Goal: Obtain resource: Download file/media

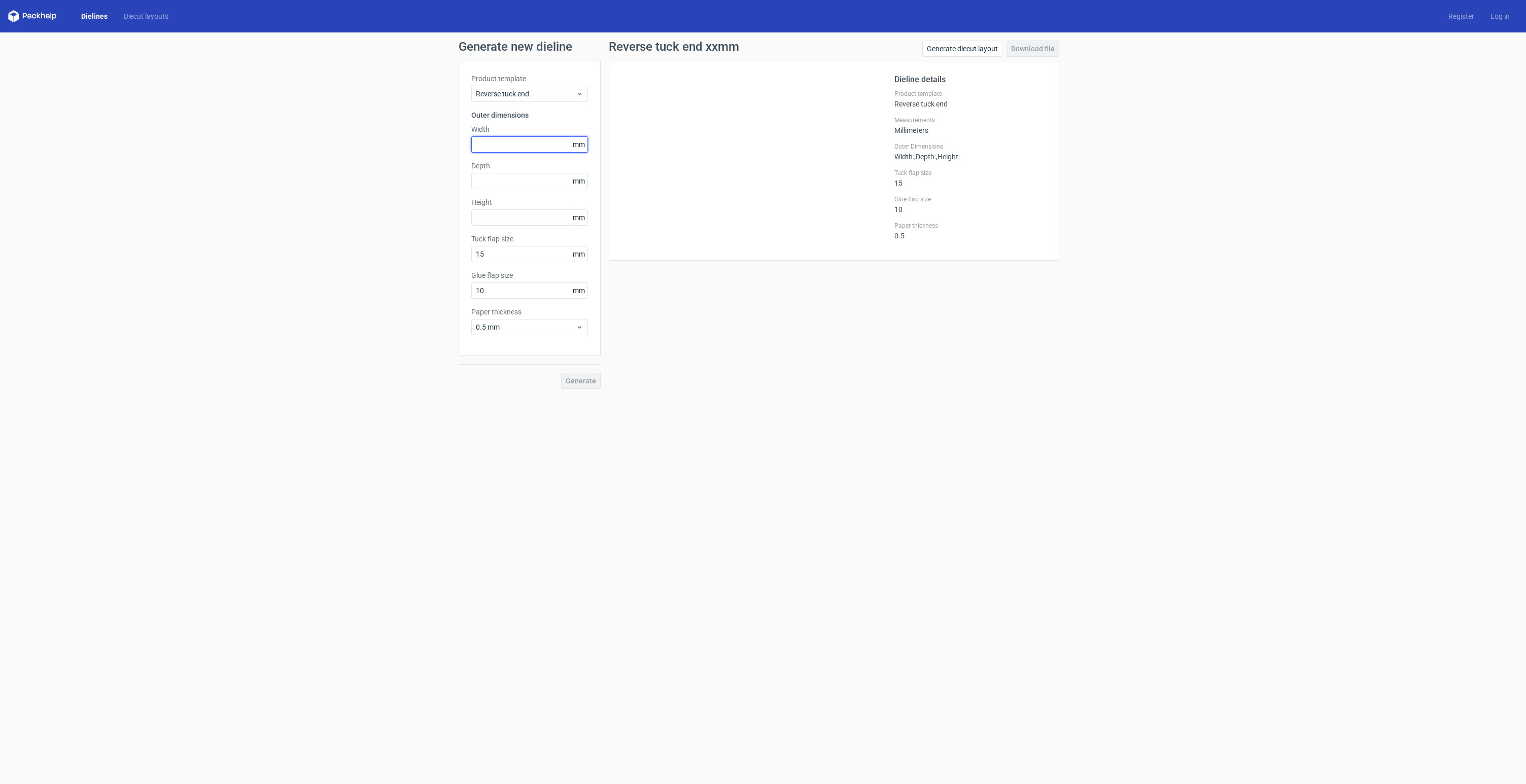
click at [483, 143] on input "text" at bounding box center [530, 144] width 117 height 16
type input "265"
click at [503, 185] on input "text" at bounding box center [530, 181] width 117 height 16
click at [490, 179] on input "2025" at bounding box center [530, 181] width 117 height 16
click at [486, 180] on input "2025" at bounding box center [530, 181] width 117 height 16
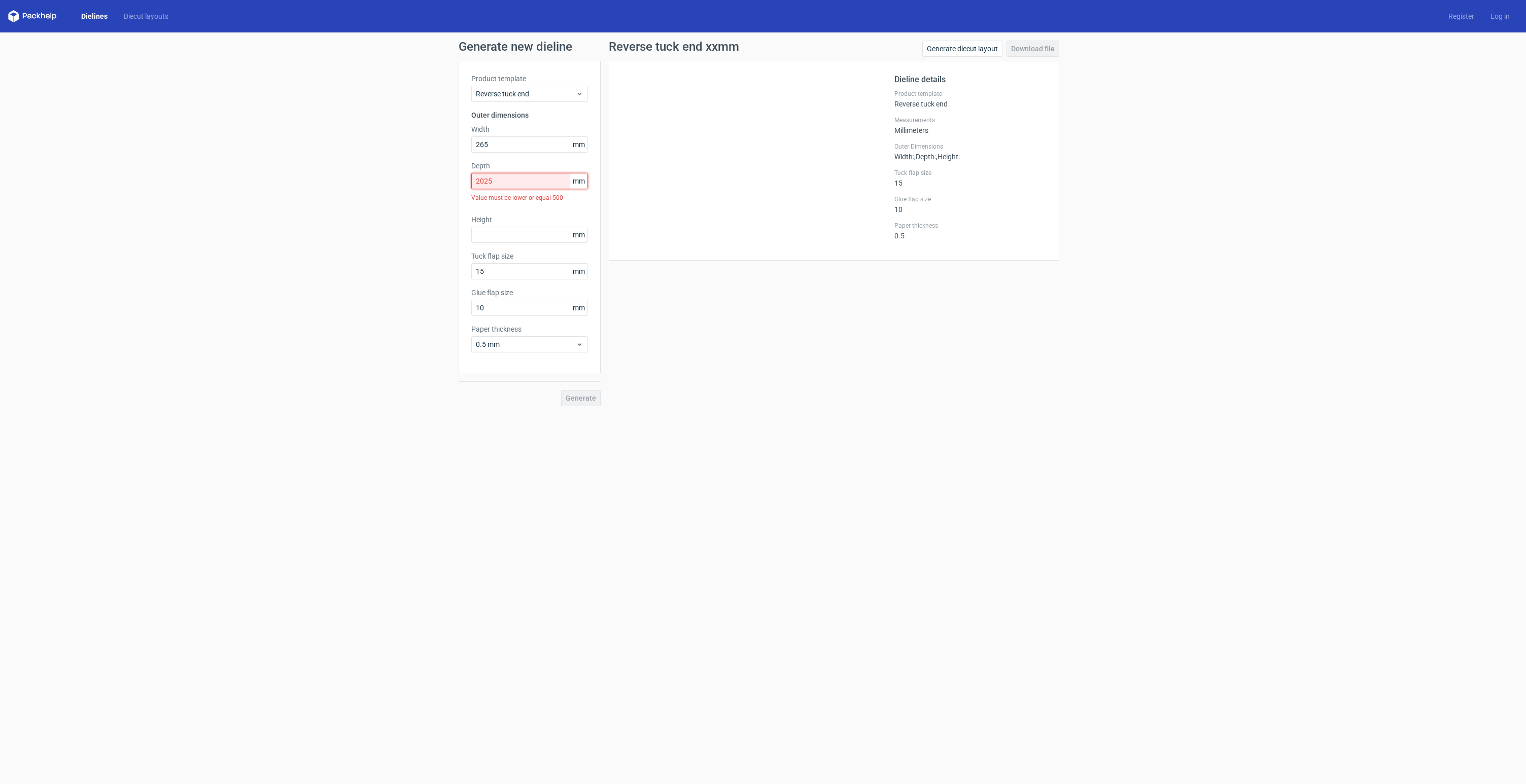
click at [499, 181] on input "2025" at bounding box center [530, 181] width 117 height 16
drag, startPoint x: 493, startPoint y: 181, endPoint x: 484, endPoint y: 181, distance: 9.0
click at [484, 181] on input "2025" at bounding box center [530, 181] width 117 height 16
type input "205"
click at [493, 217] on input "text" at bounding box center [530, 217] width 117 height 16
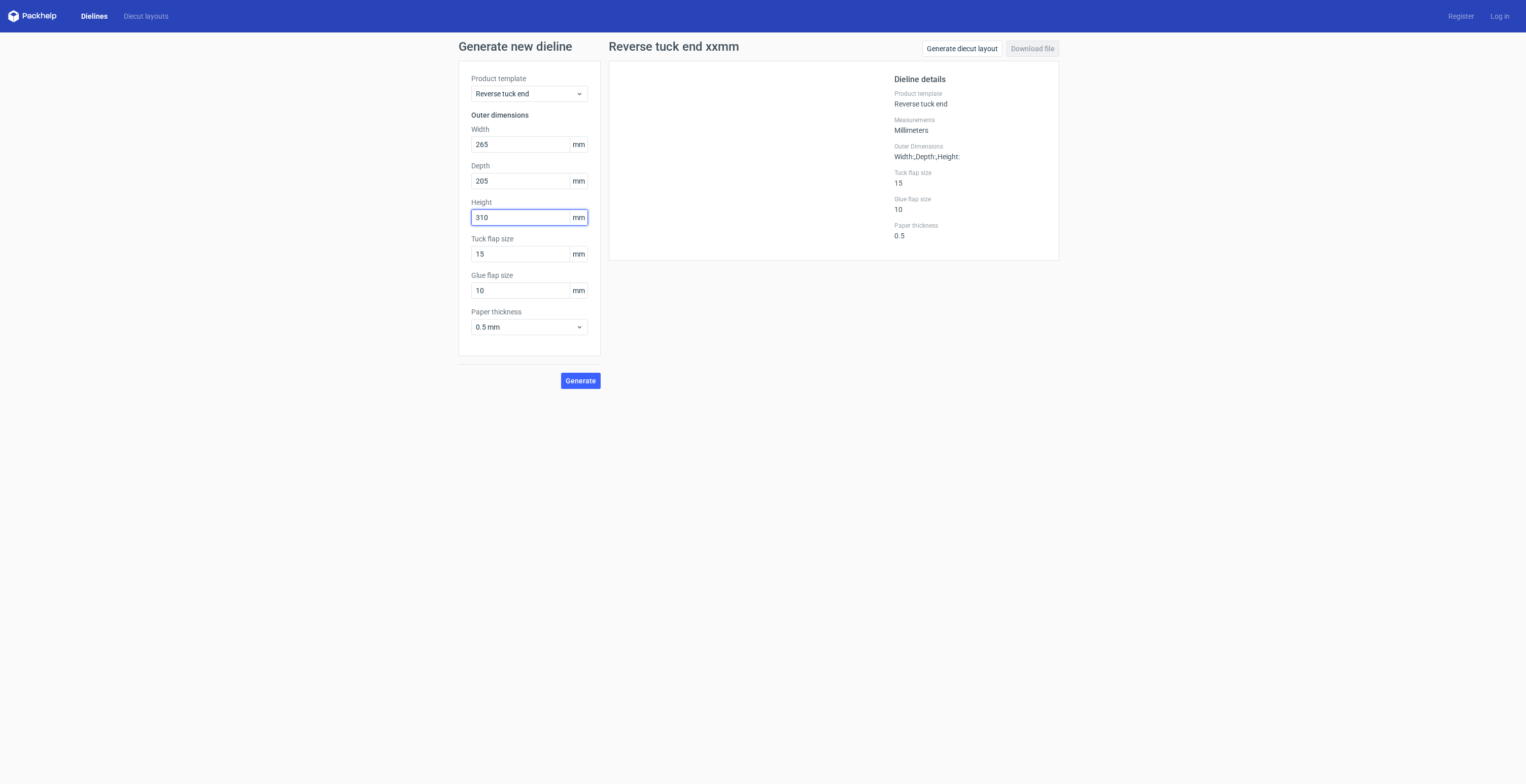
type input "310"
click at [585, 381] on span "Generate" at bounding box center [581, 381] width 30 height 7
click at [514, 100] on div "Reverse tuck end" at bounding box center [530, 94] width 117 height 16
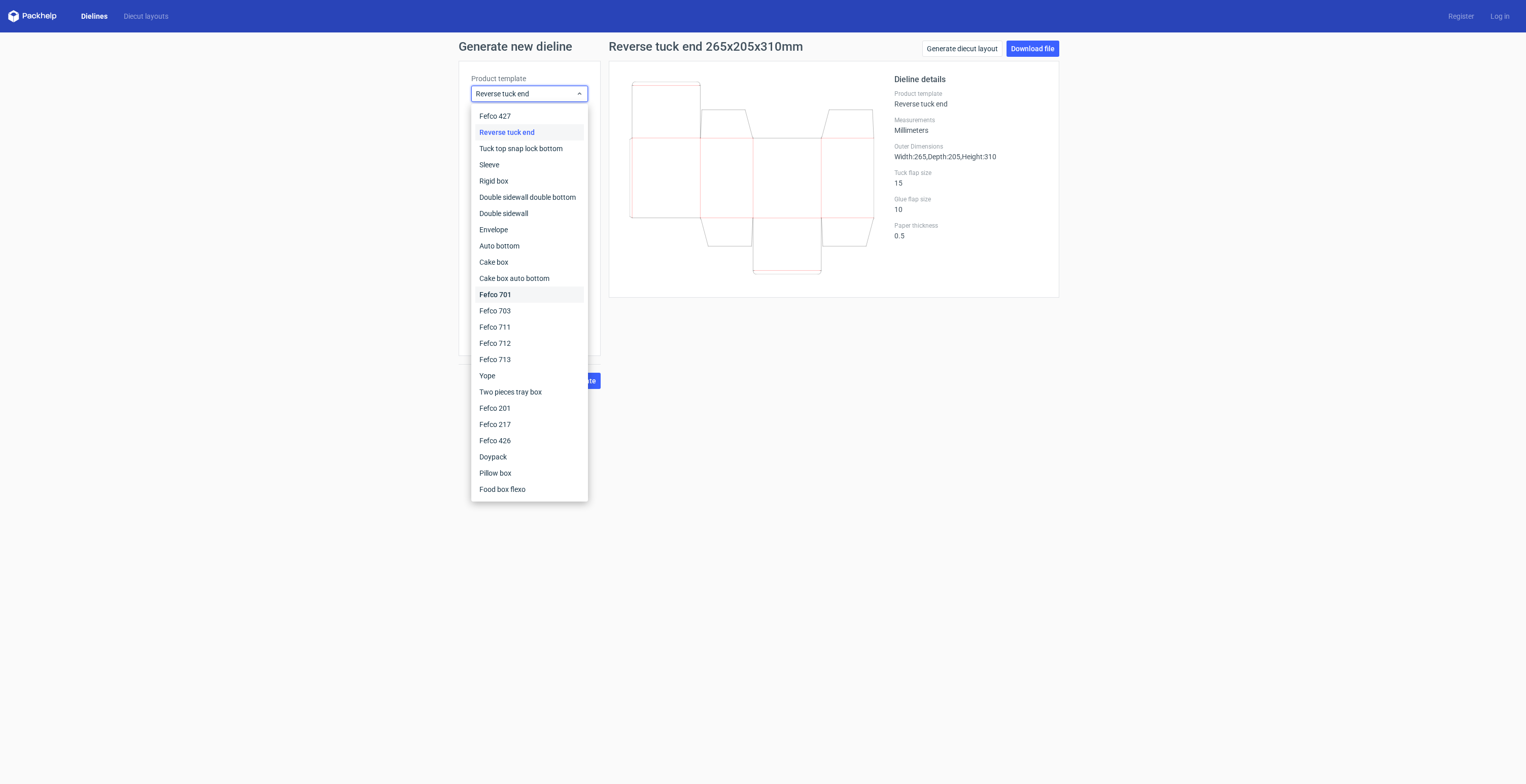
click at [518, 294] on div "Fefco 701" at bounding box center [529, 294] width 108 height 16
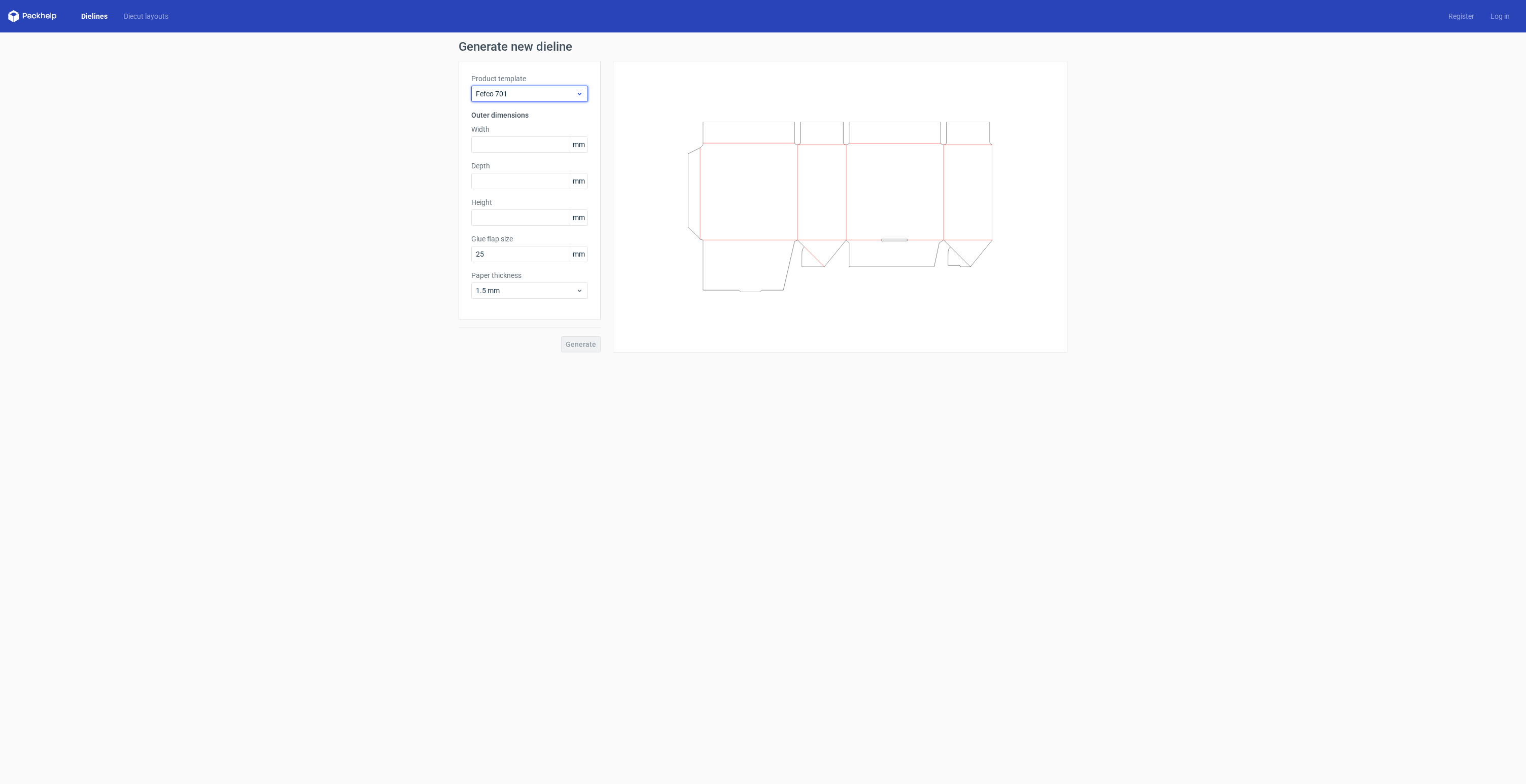
click at [529, 91] on span "Fefco 701" at bounding box center [525, 94] width 100 height 10
click at [527, 306] on div "Fefco 703" at bounding box center [529, 310] width 108 height 16
click at [554, 97] on span "Fefco 703" at bounding box center [525, 94] width 100 height 10
click at [528, 425] on div "Fefco 217" at bounding box center [529, 424] width 108 height 16
click at [521, 92] on span "Fefco 217" at bounding box center [525, 94] width 100 height 10
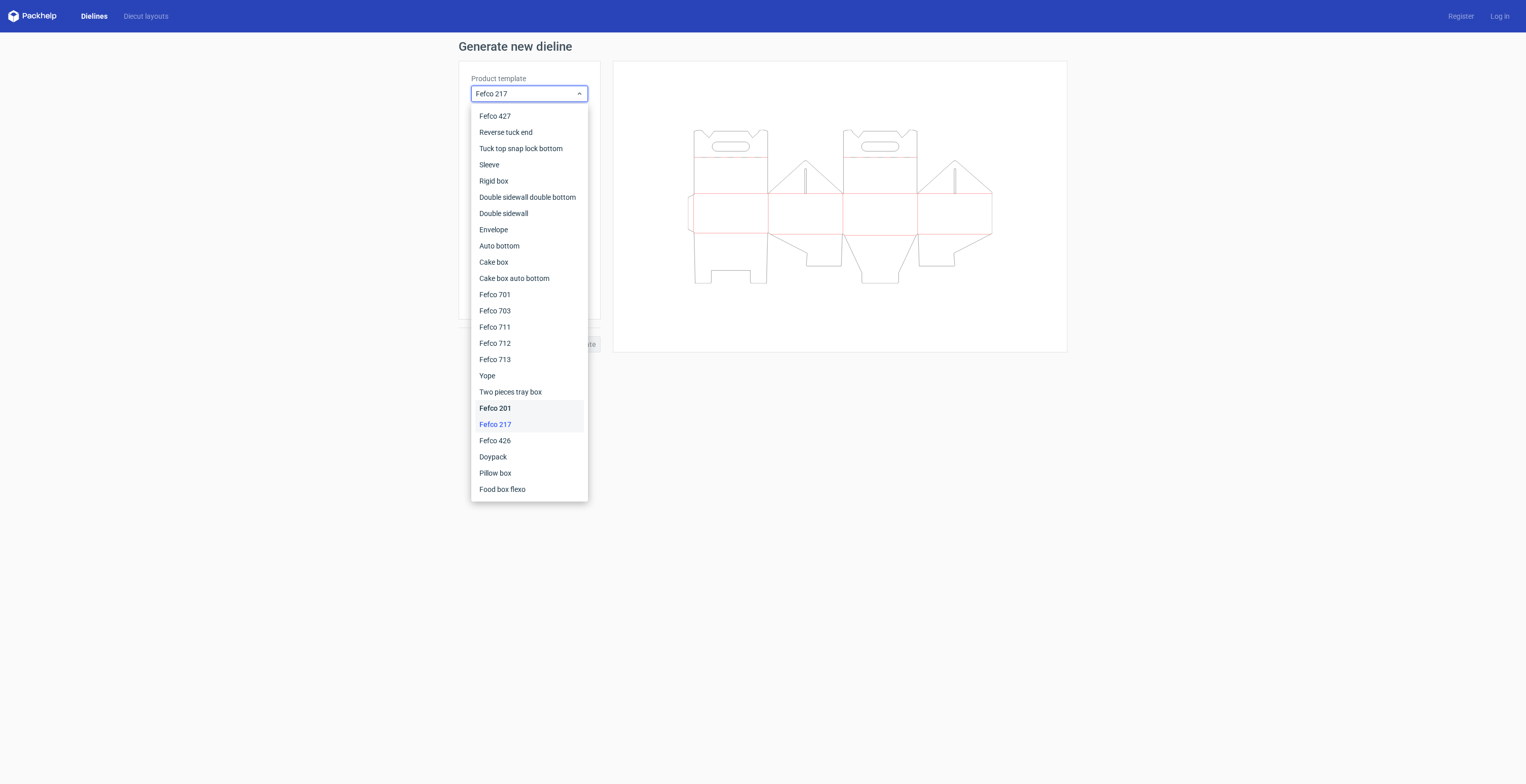
drag, startPoint x: 522, startPoint y: 408, endPoint x: 520, endPoint y: 394, distance: 14.1
click at [522, 408] on div "Fefco 201" at bounding box center [529, 408] width 108 height 16
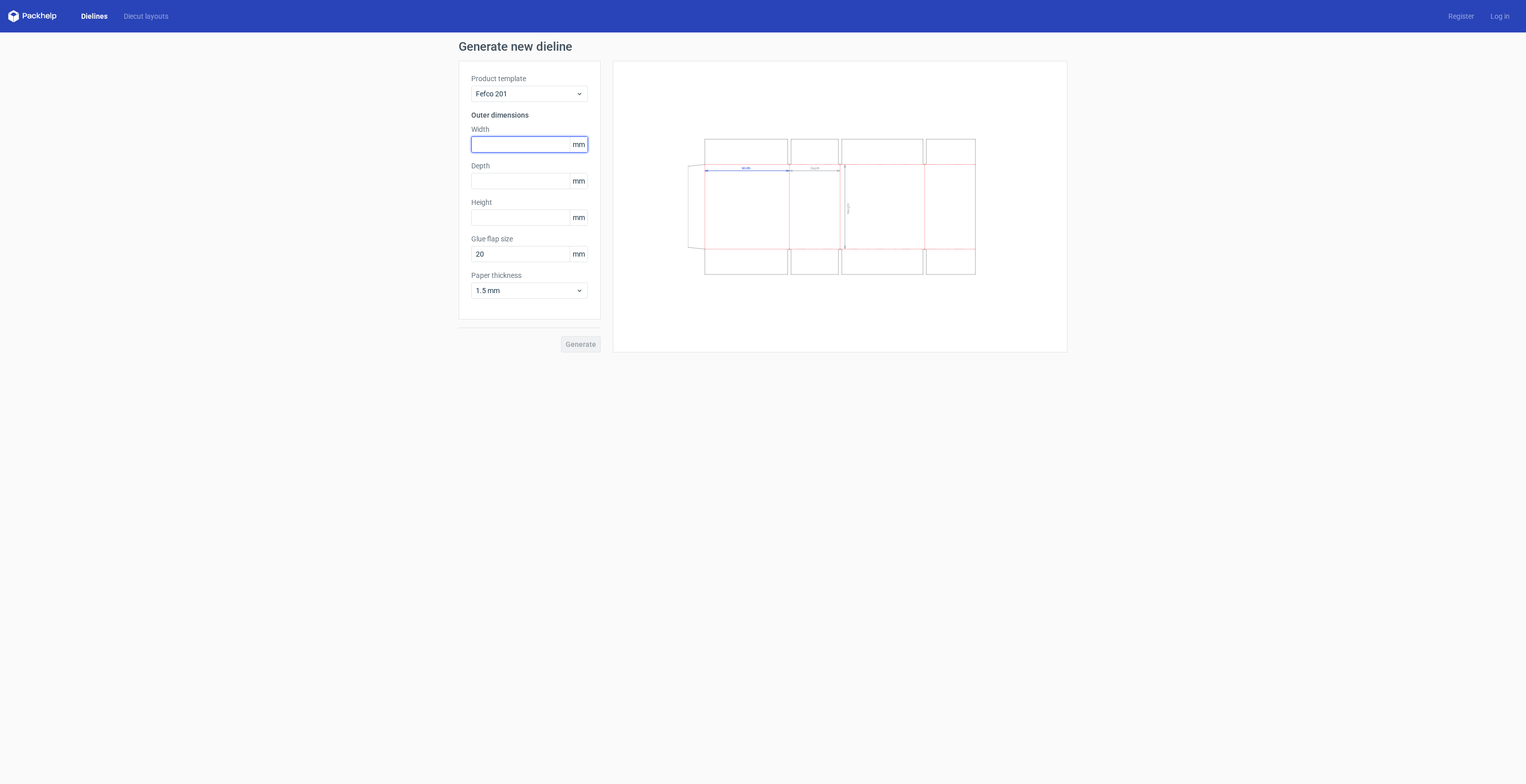
click at [482, 143] on input "text" at bounding box center [530, 144] width 117 height 16
type input "265"
click at [489, 181] on input "text" at bounding box center [530, 181] width 117 height 16
click at [493, 184] on input "2" at bounding box center [530, 181] width 117 height 16
type input "205"
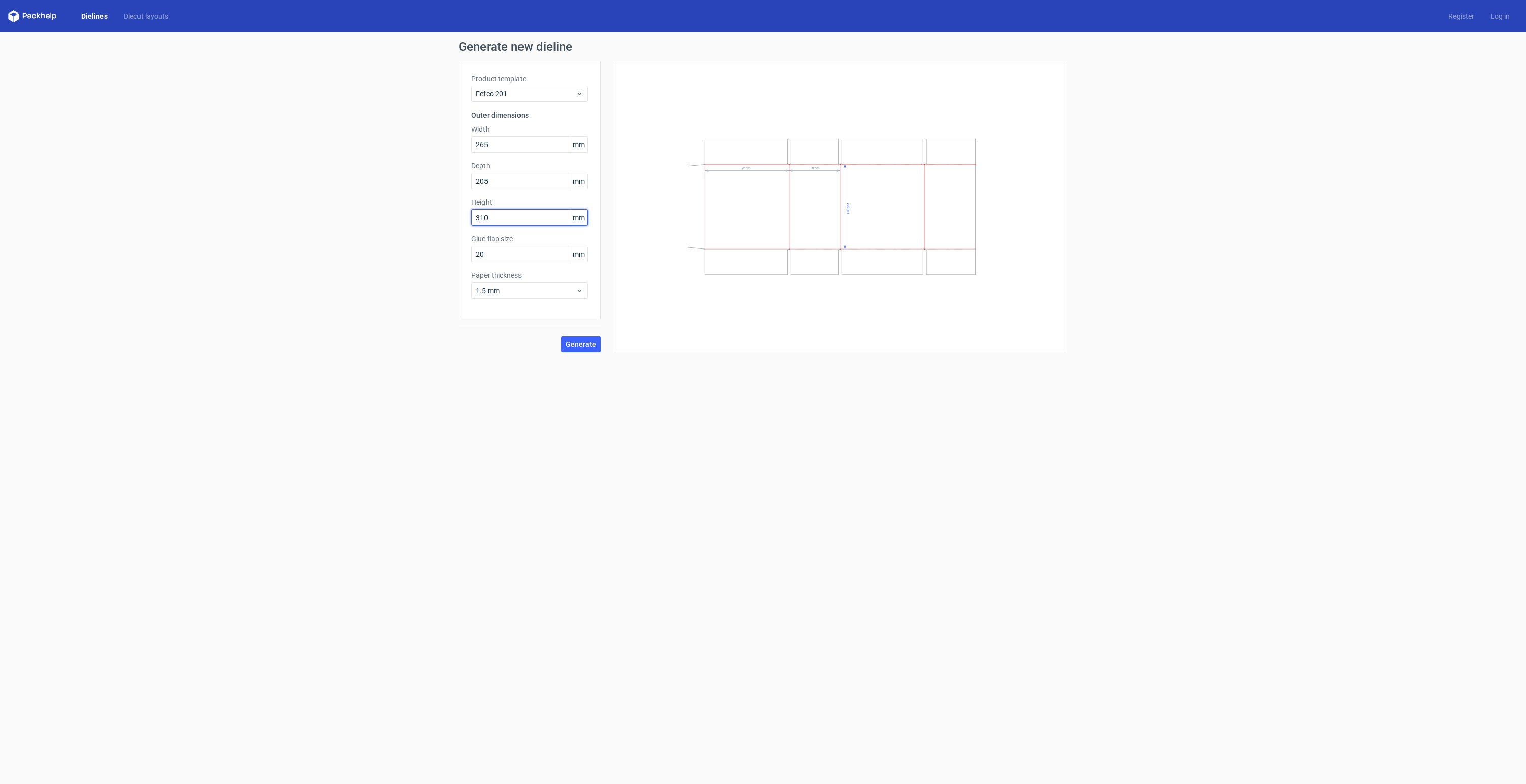
type input "310"
click at [585, 348] on button "Generate" at bounding box center [581, 344] width 40 height 16
click at [1037, 51] on link "Download file" at bounding box center [1033, 49] width 53 height 16
